Goal: Check status: Check status

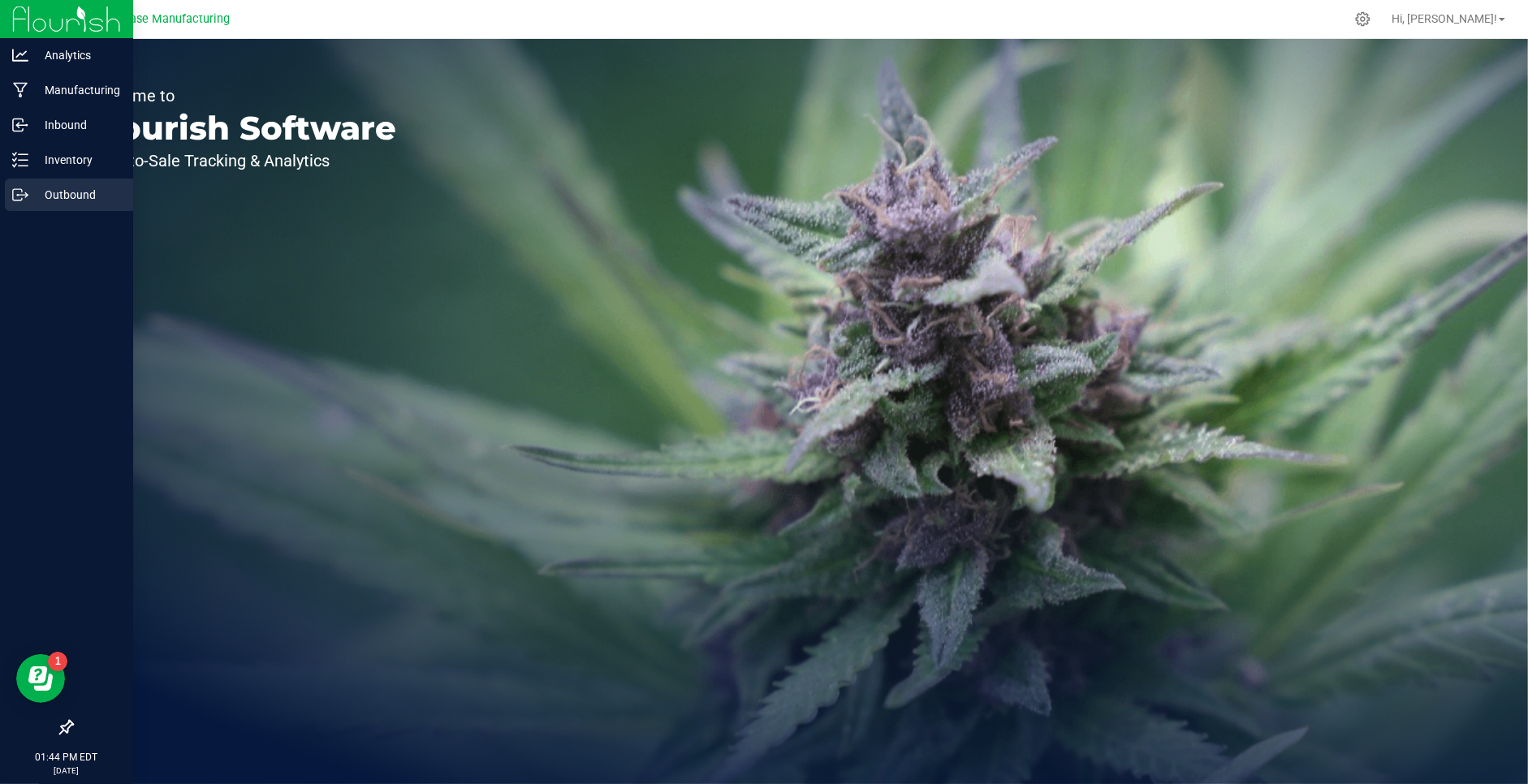
click at [27, 190] on icon at bounding box center [21, 195] width 16 height 16
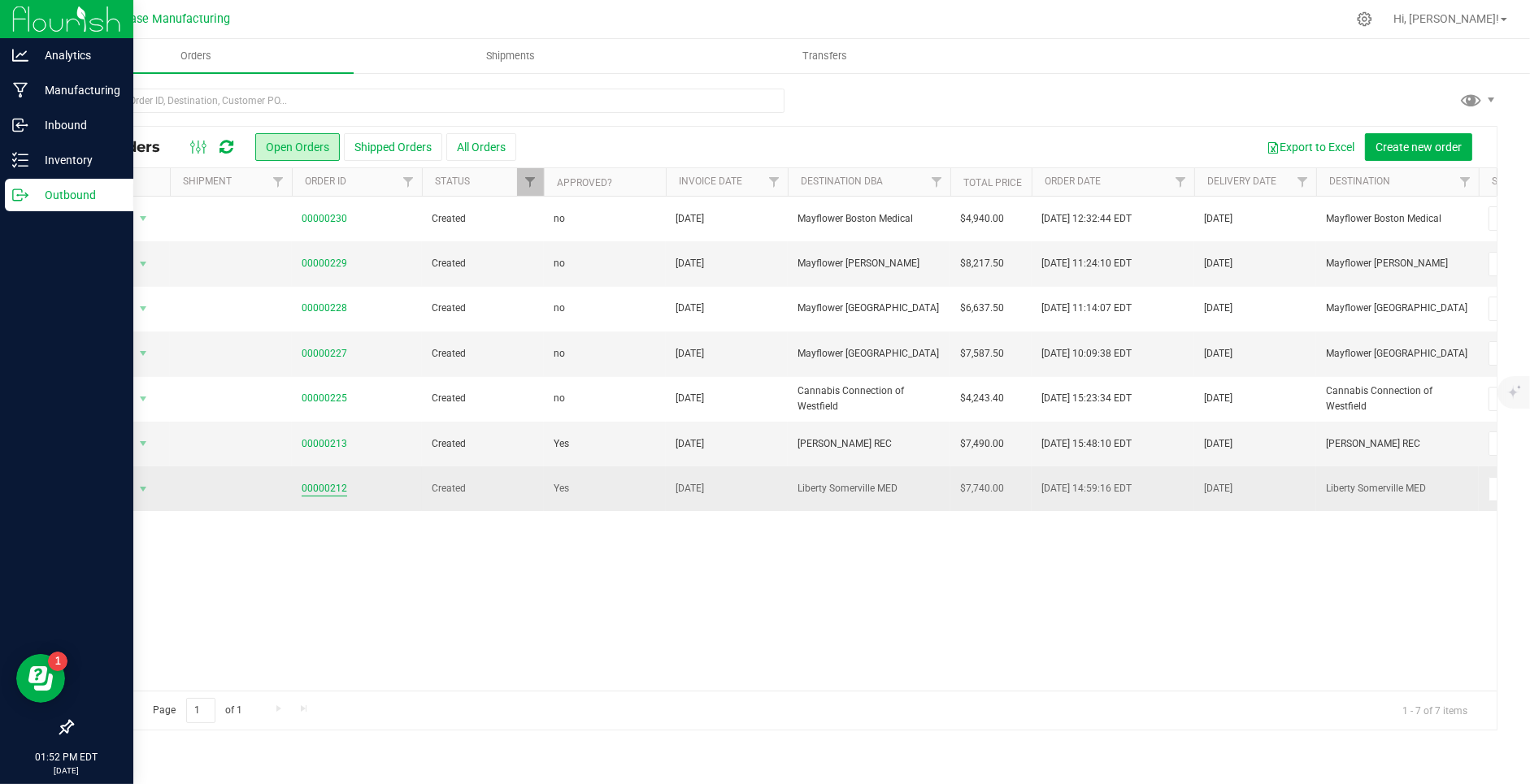
click at [329, 483] on link "00000212" at bounding box center [324, 489] width 46 height 15
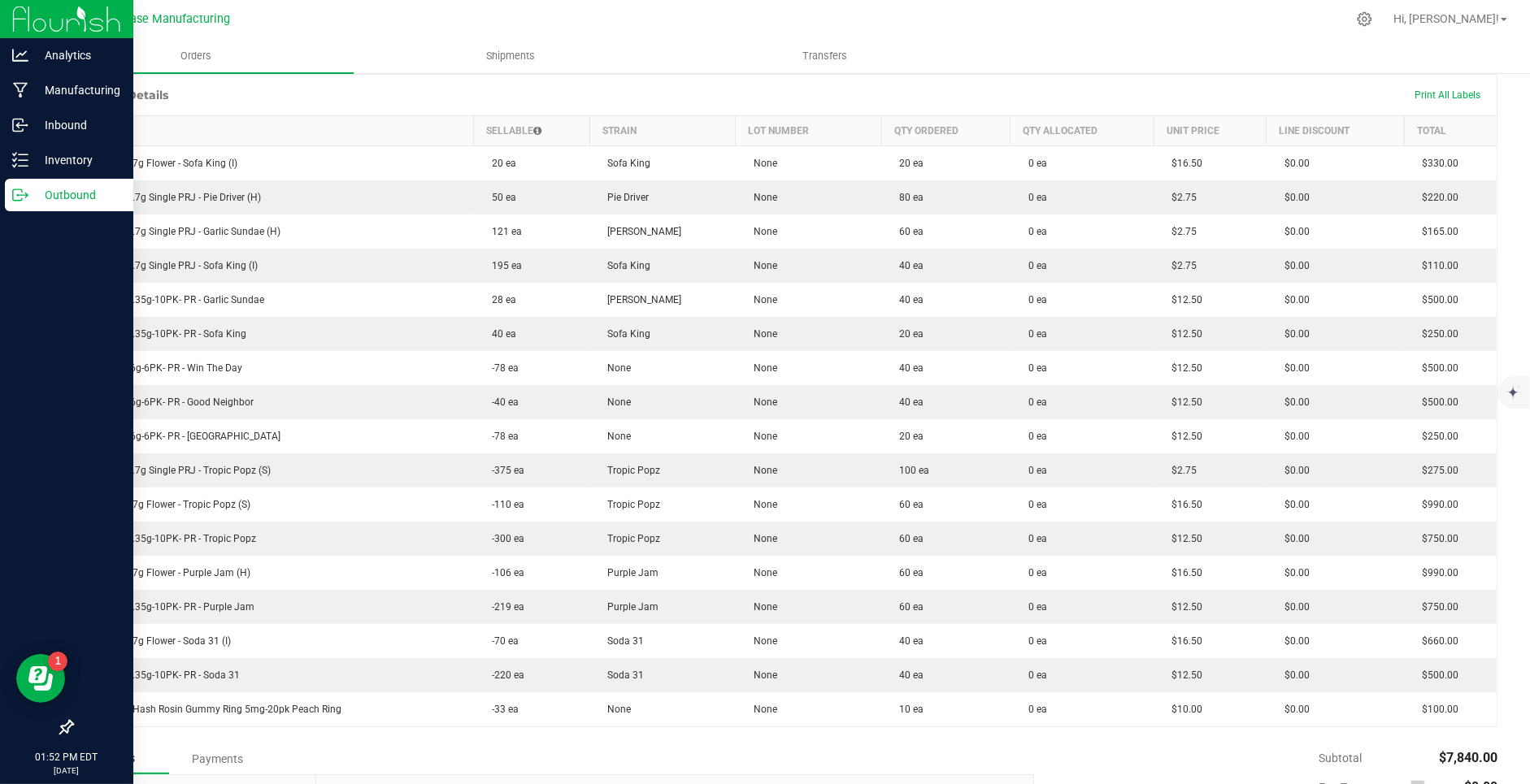
scroll to position [388, 0]
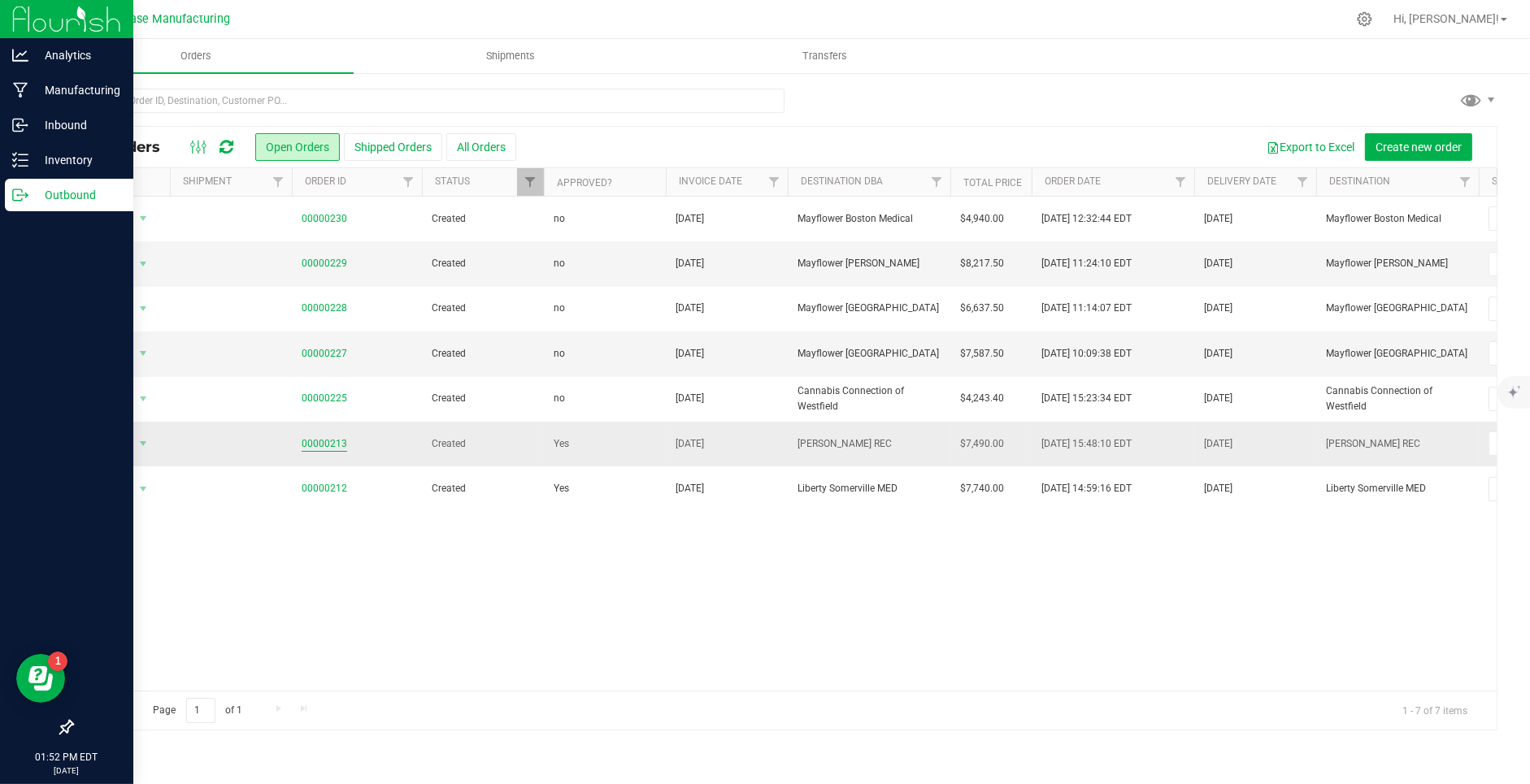
click at [333, 437] on link "00000213" at bounding box center [324, 444] width 46 height 15
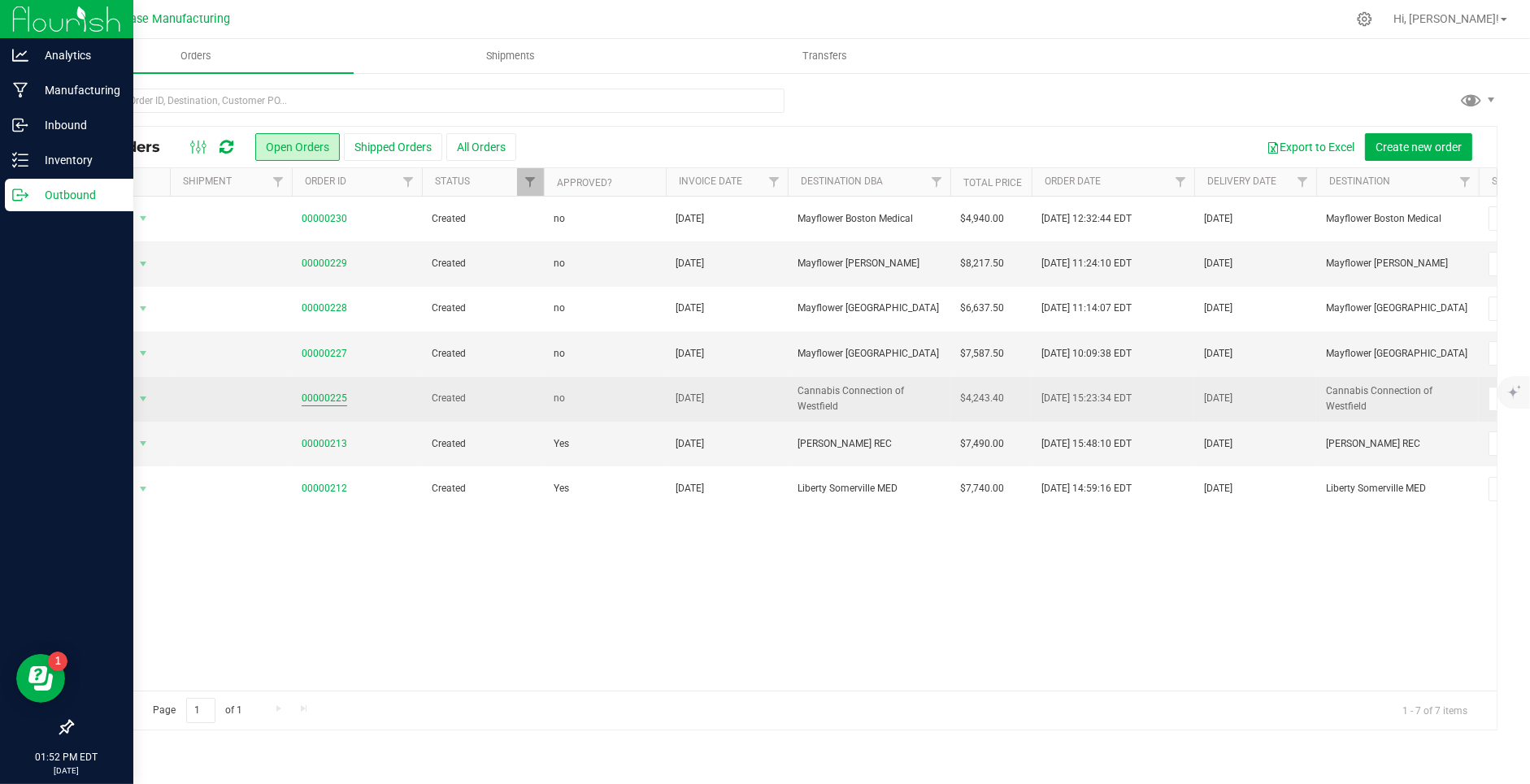
click at [328, 394] on link "00000225" at bounding box center [324, 398] width 46 height 15
